Goal: Information Seeking & Learning: Learn about a topic

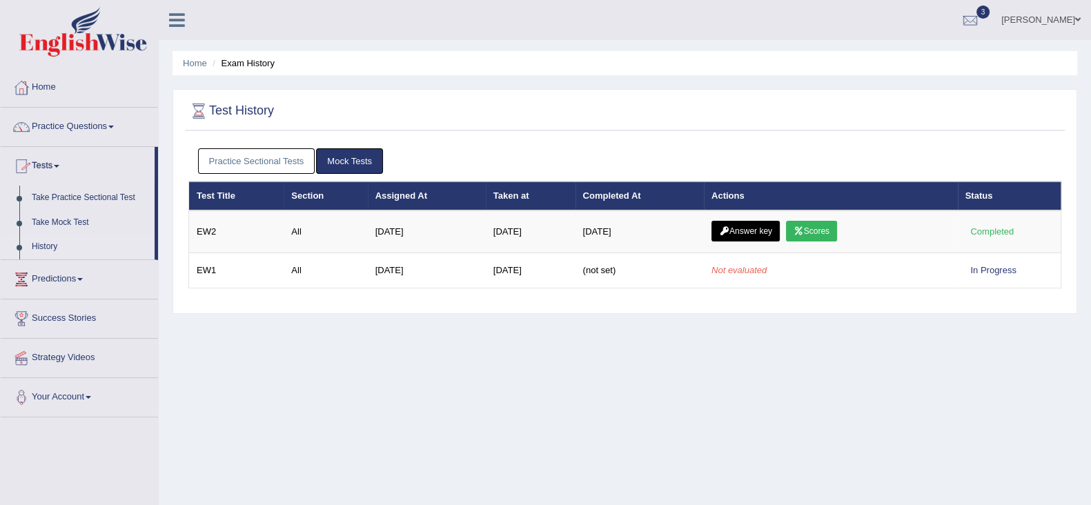
click at [47, 249] on link "History" at bounding box center [90, 247] width 129 height 25
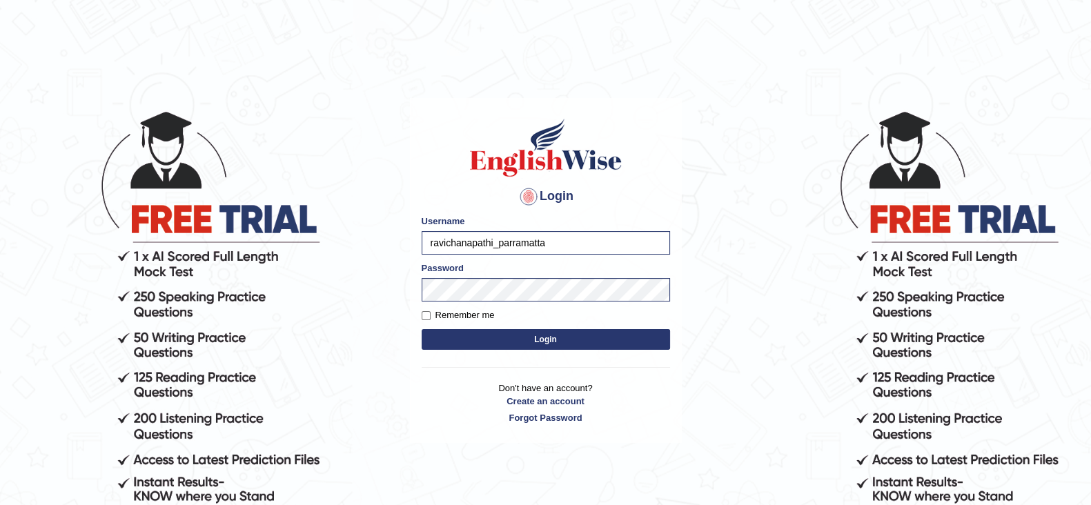
click at [518, 333] on button "Login" at bounding box center [546, 339] width 248 height 21
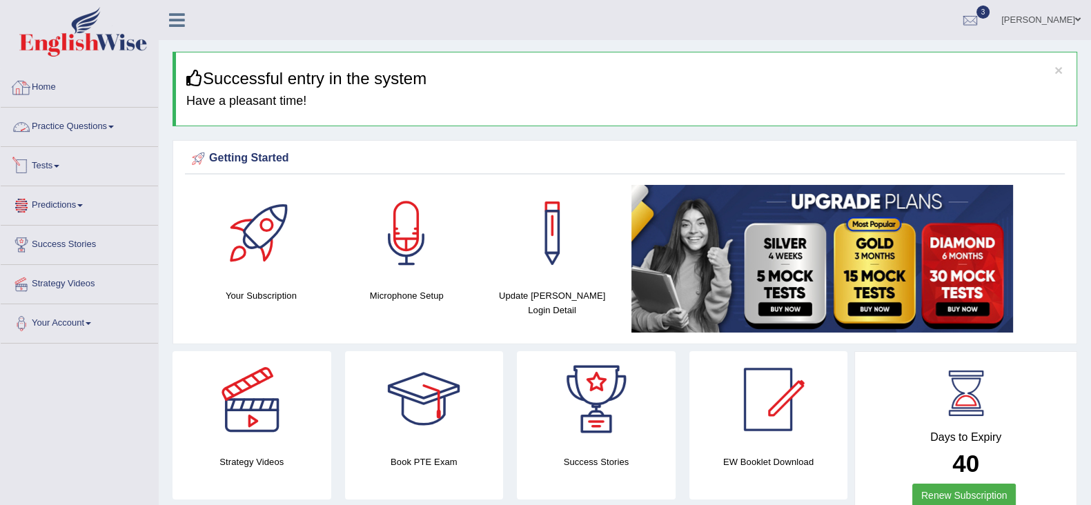
click at [97, 127] on link "Practice Questions" at bounding box center [79, 125] width 157 height 34
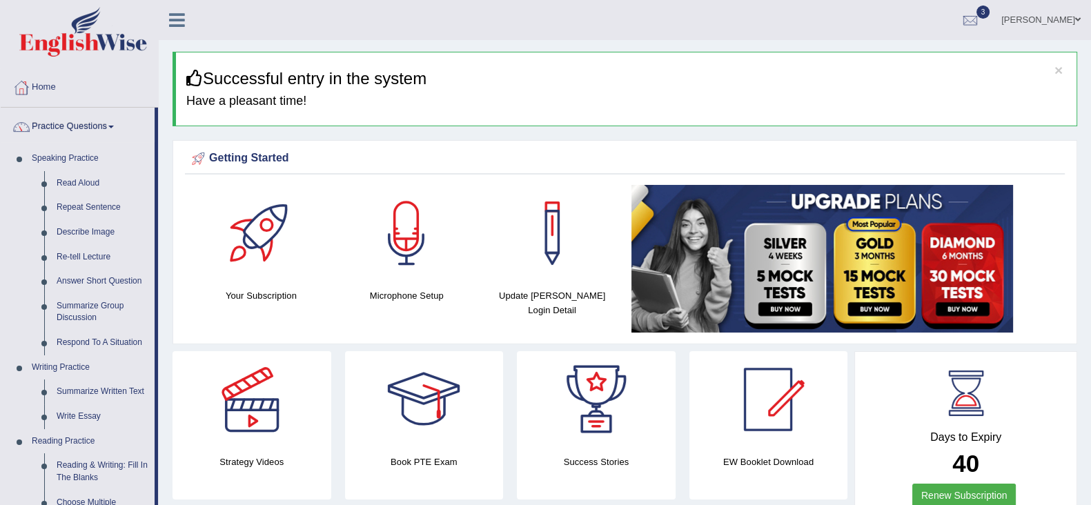
click at [57, 115] on link "Practice Questions" at bounding box center [78, 125] width 154 height 34
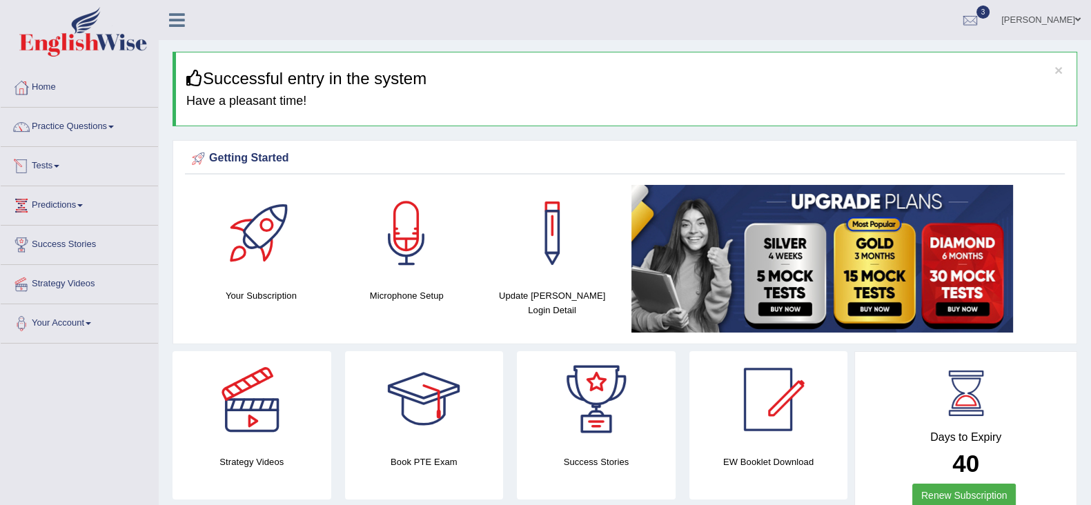
click at [55, 164] on link "Tests" at bounding box center [79, 164] width 157 height 34
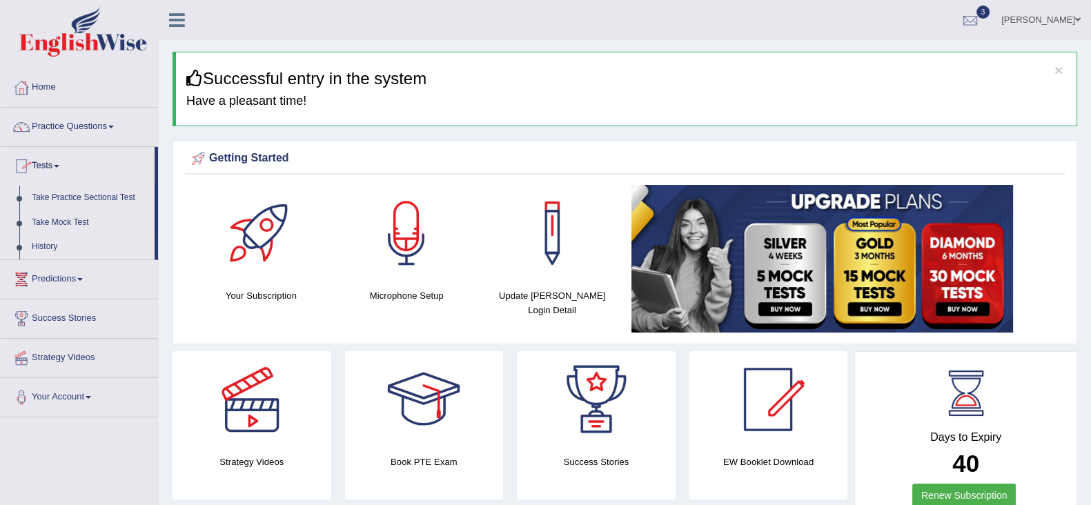
click at [54, 241] on link "History" at bounding box center [90, 247] width 129 height 25
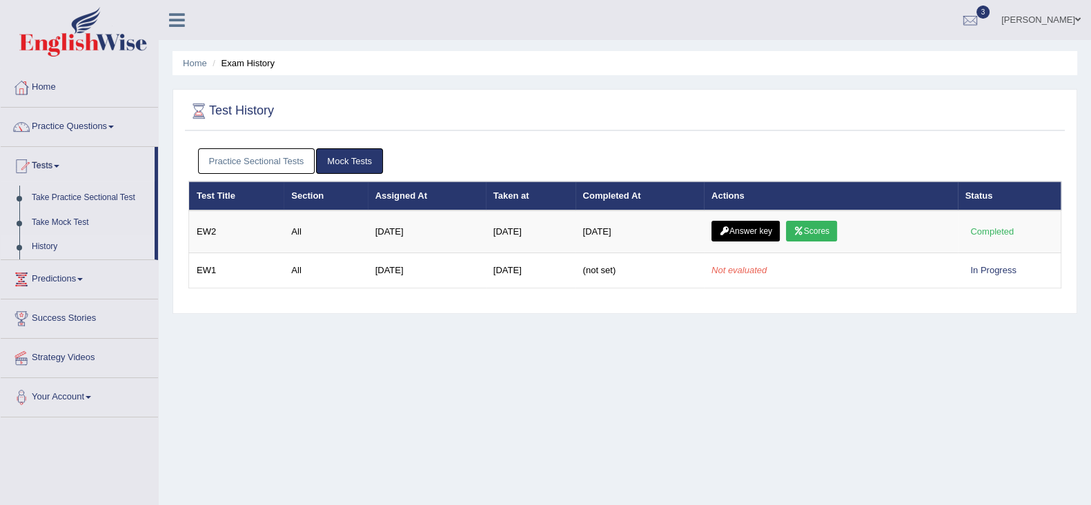
click at [275, 152] on link "Practice Sectional Tests" at bounding box center [256, 161] width 117 height 26
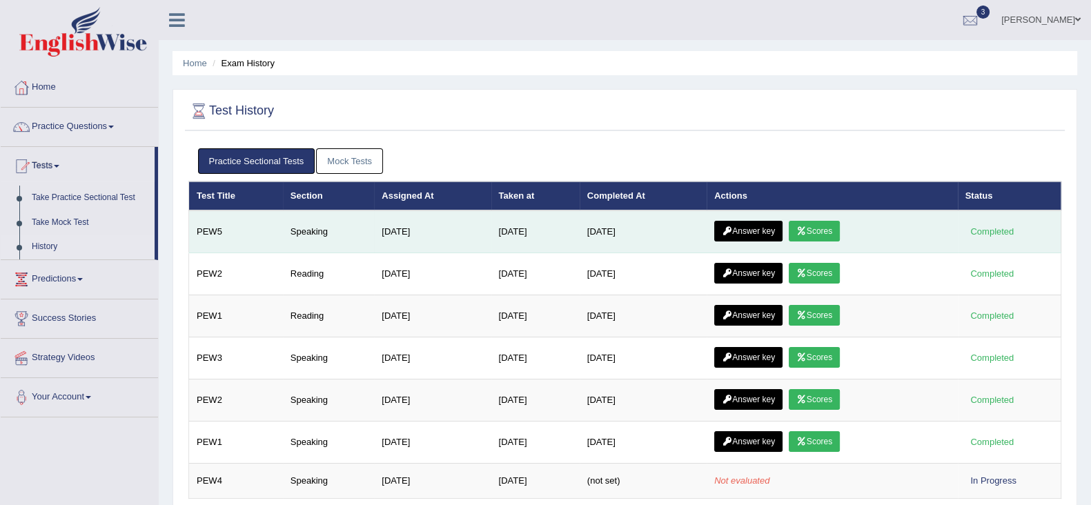
click at [816, 232] on link "Scores" at bounding box center [814, 231] width 51 height 21
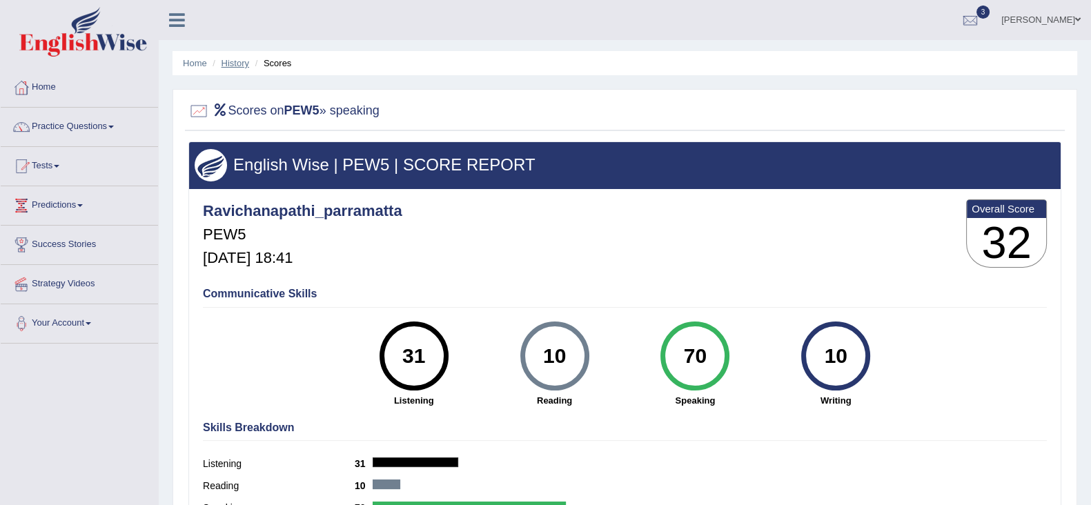
click at [238, 63] on link "History" at bounding box center [235, 63] width 28 height 10
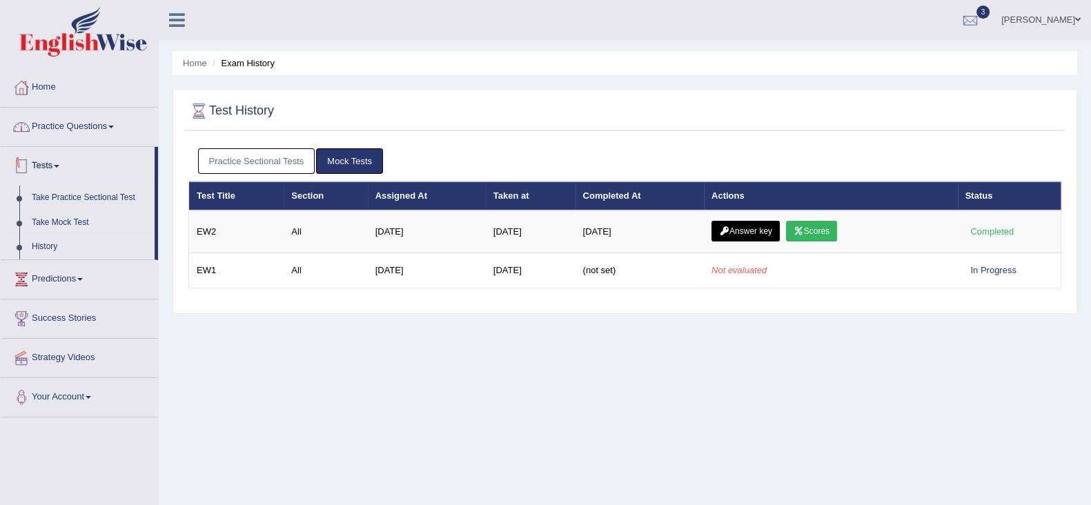
click at [69, 132] on link "Practice Questions" at bounding box center [79, 125] width 157 height 34
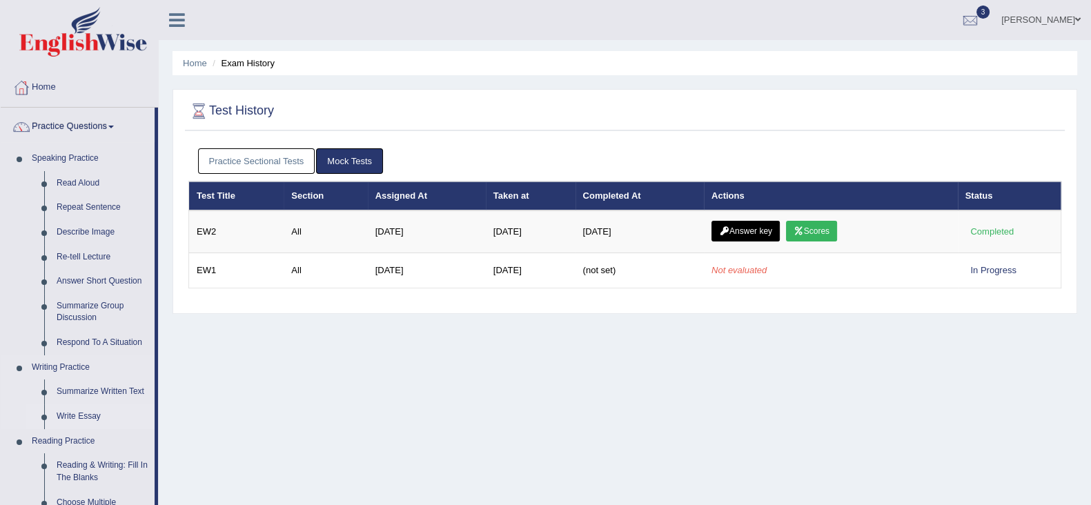
click at [83, 415] on link "Write Essay" at bounding box center [102, 416] width 104 height 25
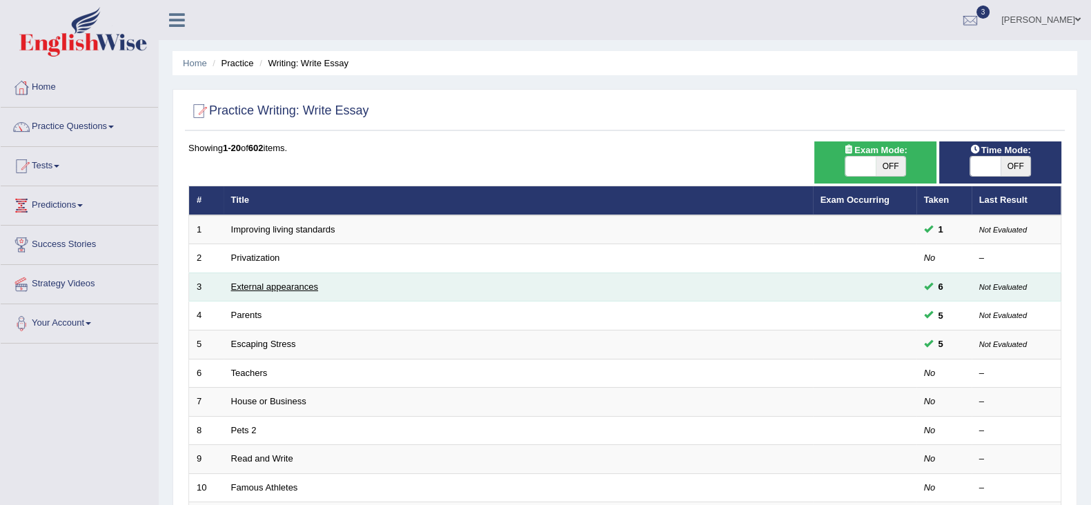
click at [280, 282] on link "External appearances" at bounding box center [274, 287] width 87 height 10
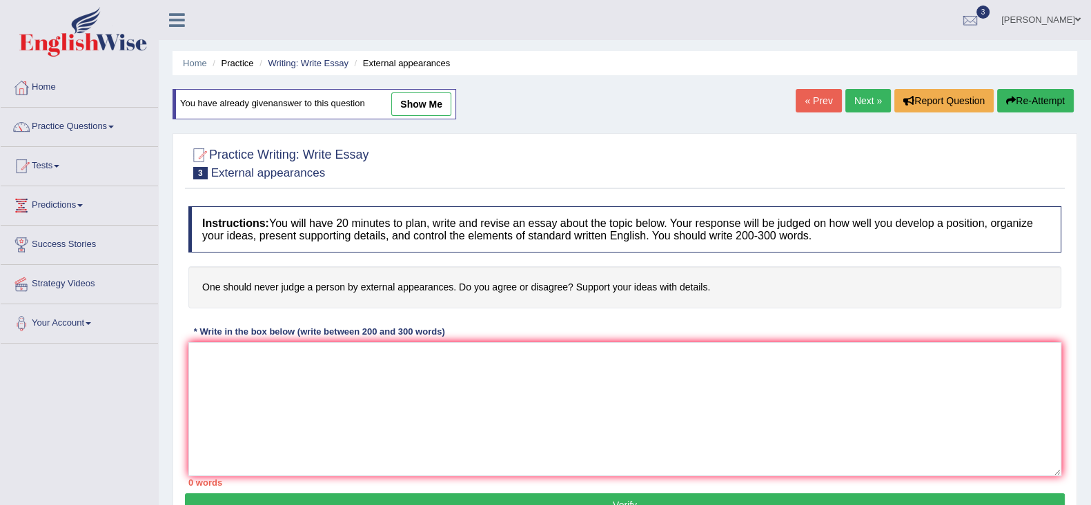
click at [402, 108] on link "show me" at bounding box center [421, 103] width 60 height 23
type textarea "The increasing influence of appearance on our lives has ignited numerous discus…"
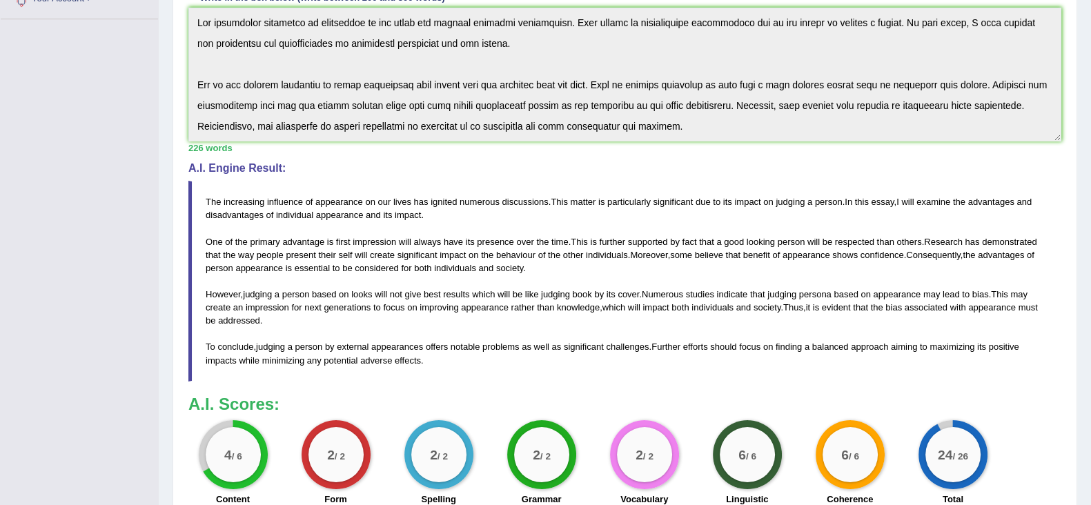
scroll to position [431, 0]
